Goal: Use online tool/utility: Use online tool/utility

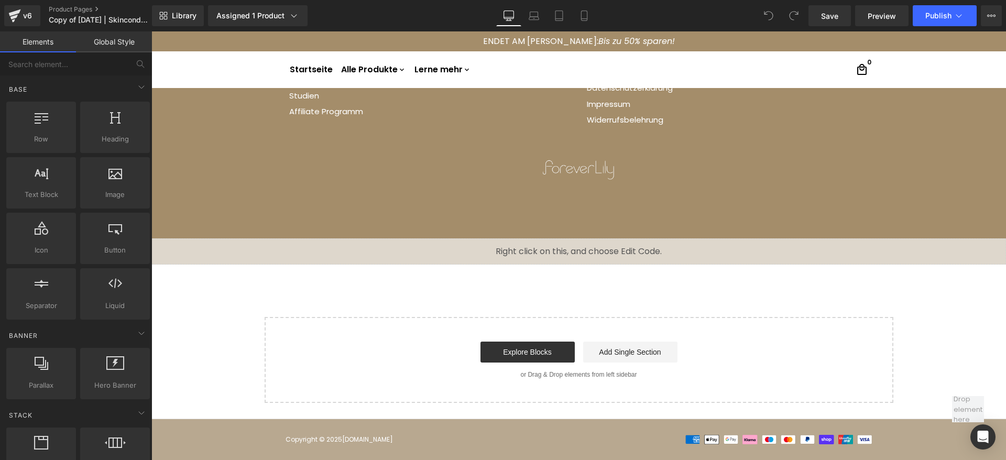
scroll to position [329, 0]
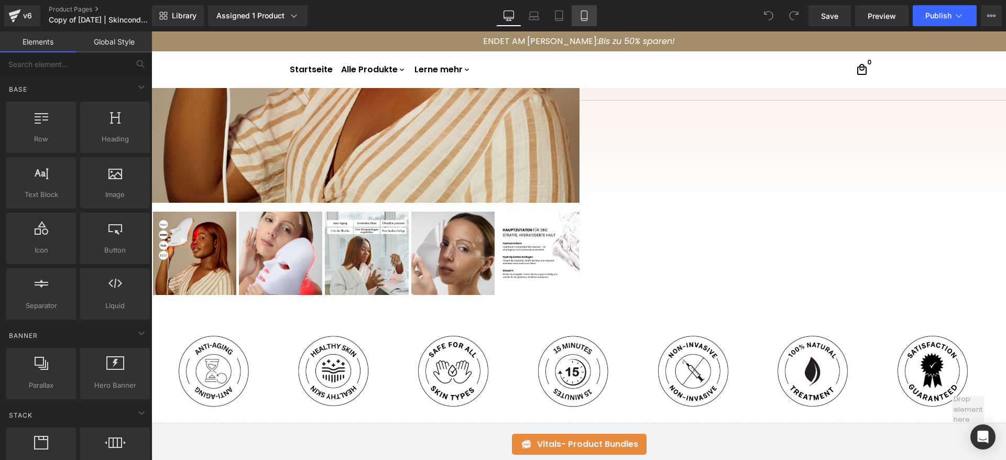
click at [592, 19] on link "Mobile" at bounding box center [583, 15] width 25 height 21
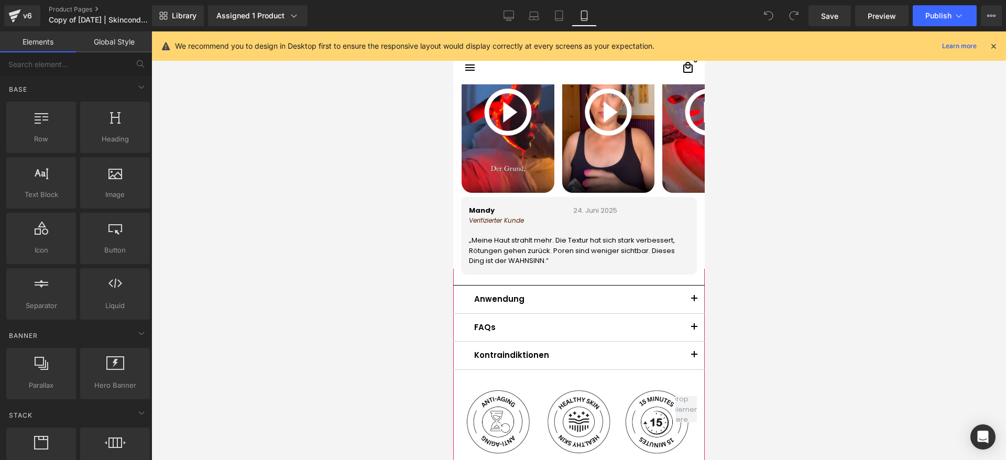
scroll to position [800, 0]
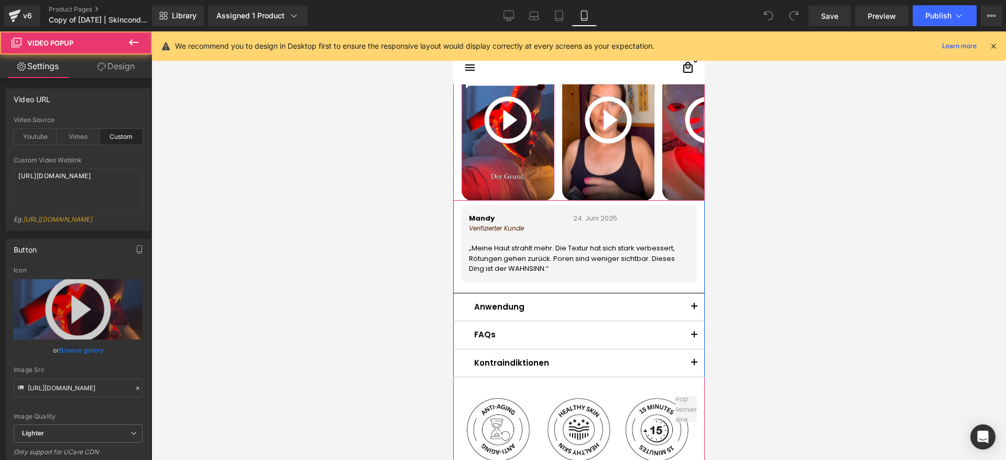
click at [518, 118] on img at bounding box center [507, 120] width 93 height 164
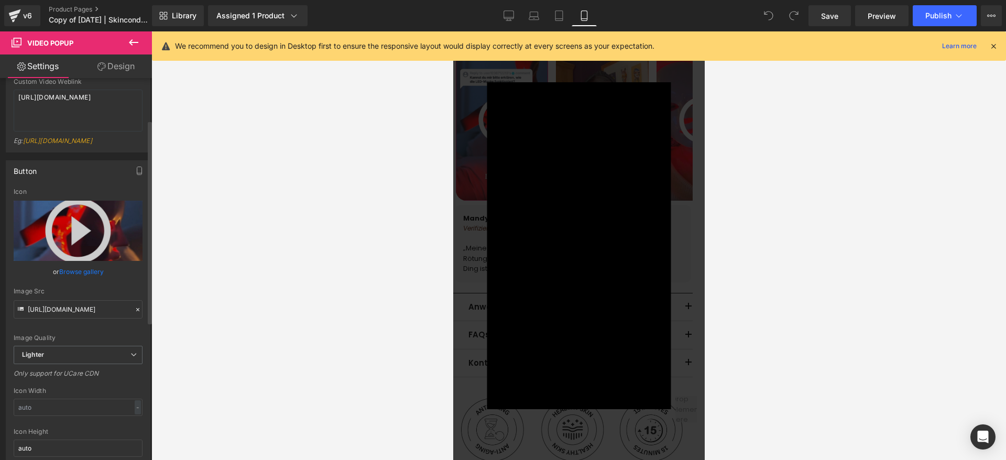
scroll to position [0, 0]
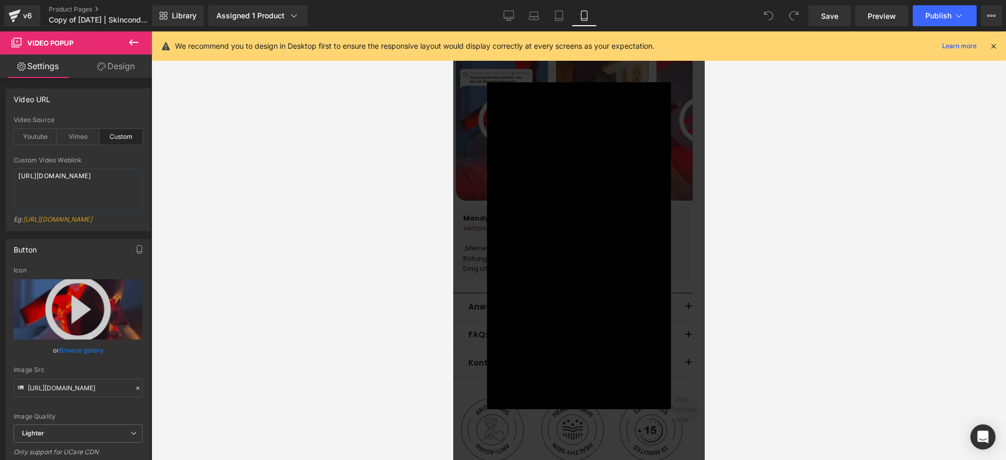
click at [718, 156] on div at bounding box center [578, 245] width 854 height 428
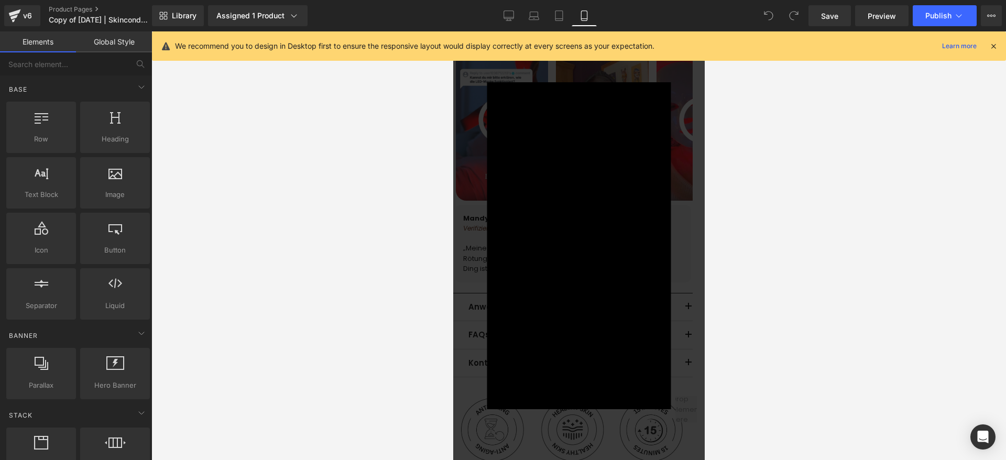
click at [669, 160] on div "×" at bounding box center [578, 245] width 245 height 327
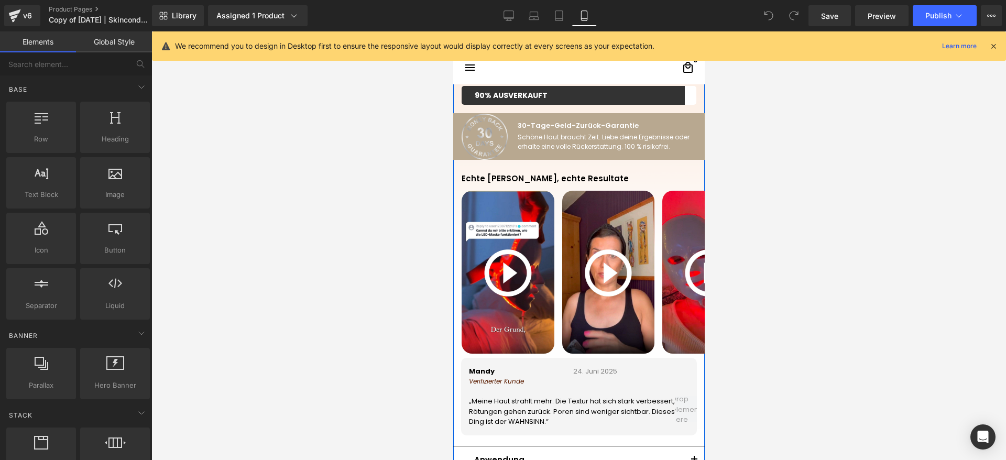
scroll to position [643, 0]
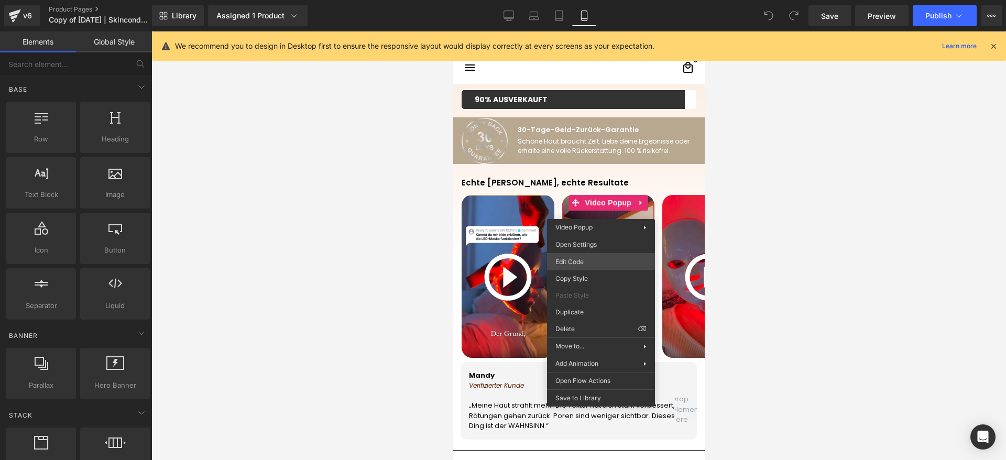
click at [586, 0] on div "You are previewing how the will restyle your page. You can not edit Elements in…" at bounding box center [503, 0] width 1006 height 0
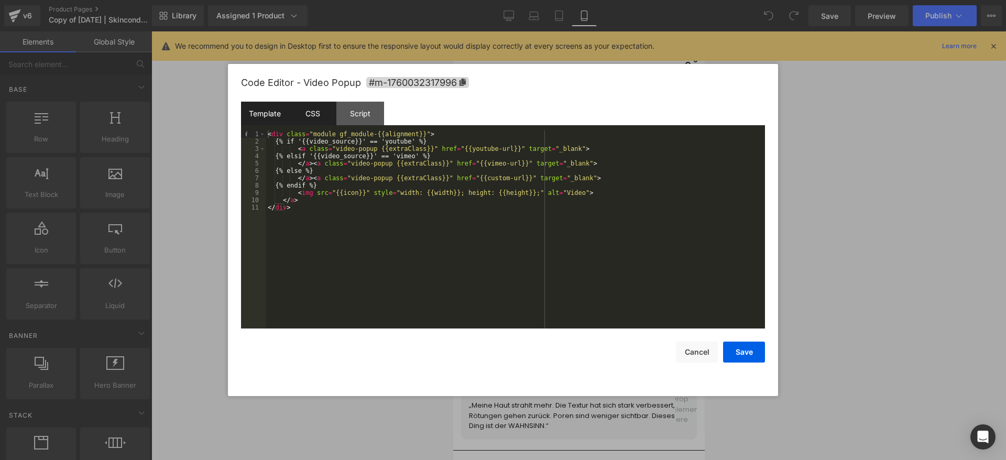
click at [317, 111] on div "CSS" at bounding box center [313, 114] width 48 height 24
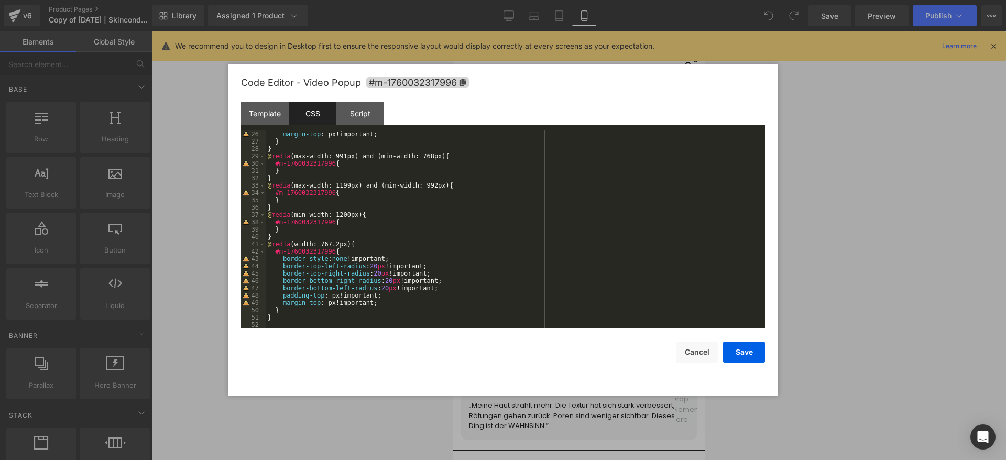
scroll to position [0, 0]
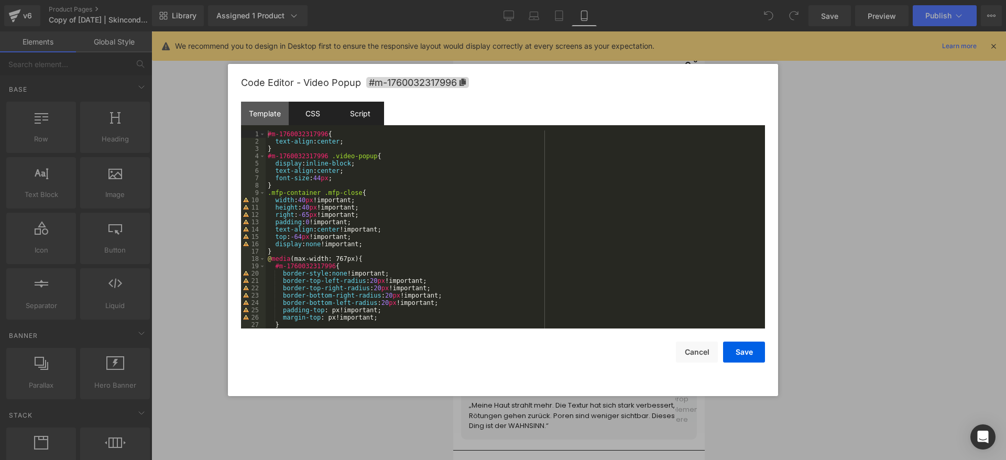
click at [357, 105] on div "Script" at bounding box center [360, 114] width 48 height 24
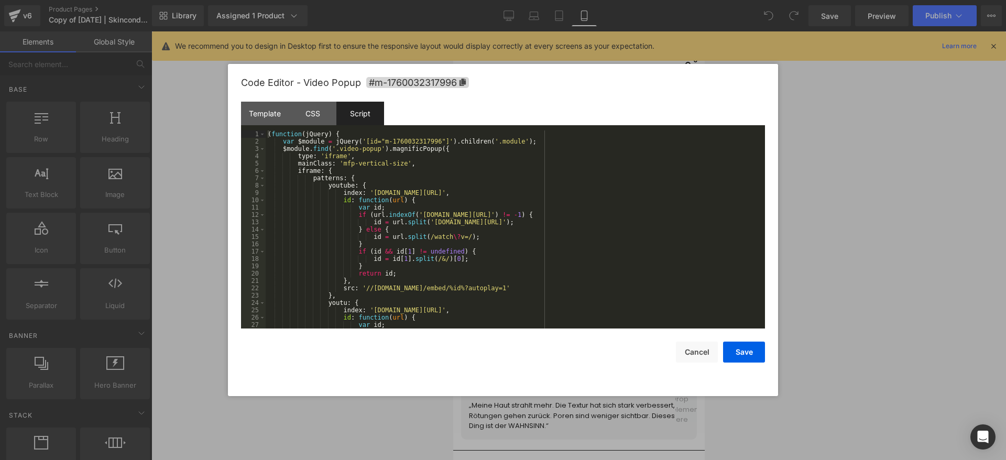
scroll to position [183, 0]
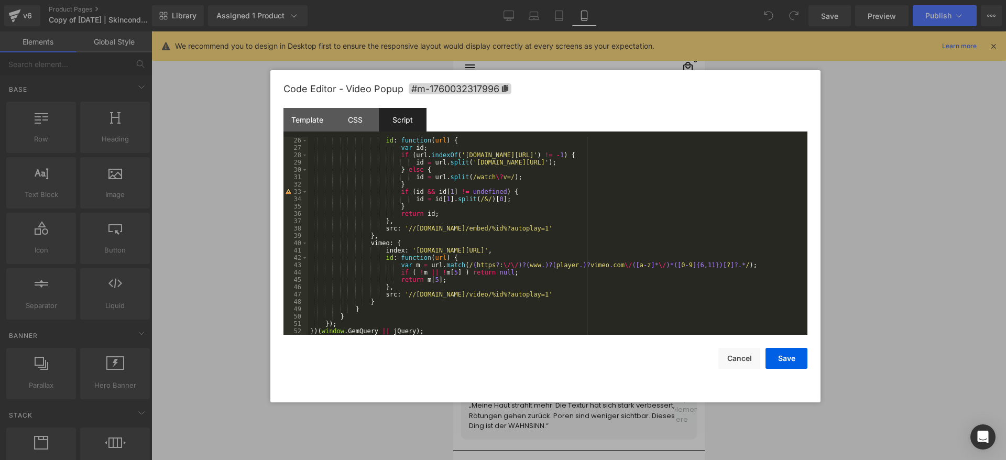
drag, startPoint x: 563, startPoint y: 101, endPoint x: 606, endPoint y: 107, distance: 42.9
click at [606, 107] on div "Code Editor - Video Popup #m-1760032317996" at bounding box center [545, 89] width 524 height 38
click at [740, 360] on button "Cancel" at bounding box center [739, 358] width 42 height 21
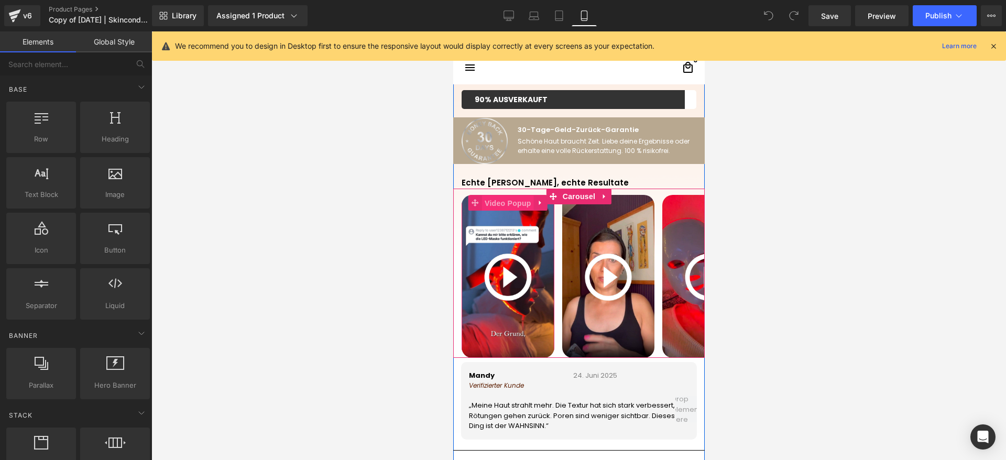
click at [503, 205] on span "Video Popup" at bounding box center [507, 203] width 52 height 16
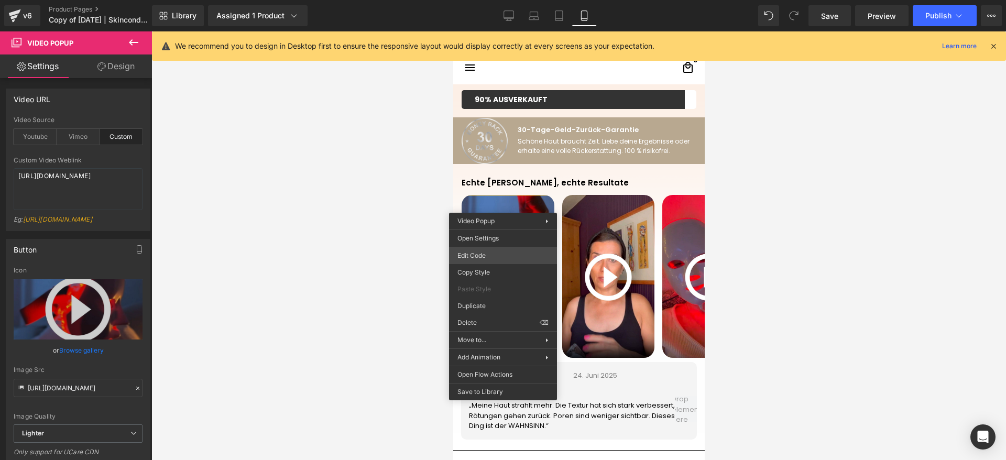
click at [493, 0] on div "Video Popup You are previewing how the will restyle your page. You can not edit…" at bounding box center [503, 0] width 1006 height 0
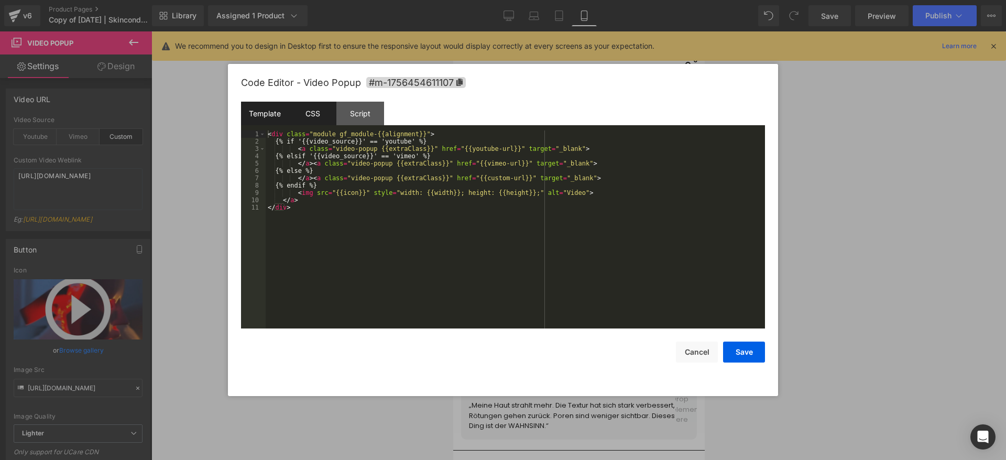
click at [321, 120] on div "CSS" at bounding box center [313, 114] width 48 height 24
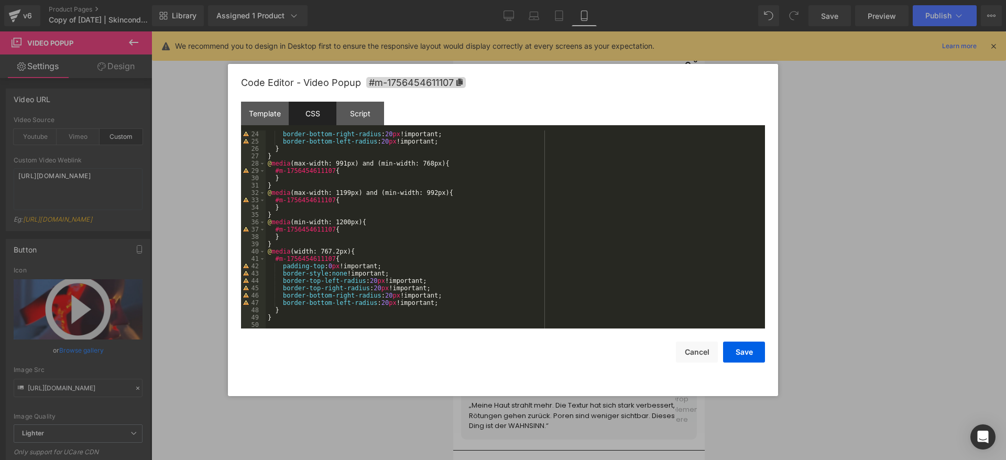
scroll to position [169, 0]
click at [709, 355] on button "Cancel" at bounding box center [697, 352] width 42 height 21
